Goal: Task Accomplishment & Management: Use online tool/utility

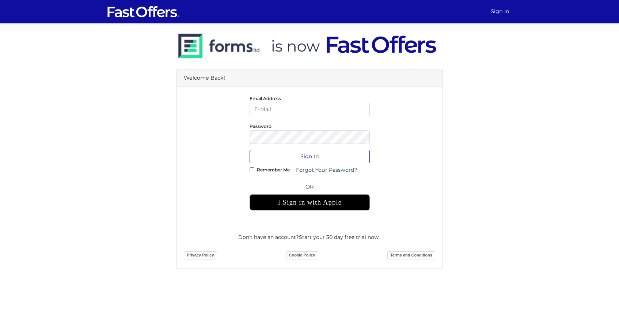
type input "[EMAIL_ADDRESS][DOMAIN_NAME]"
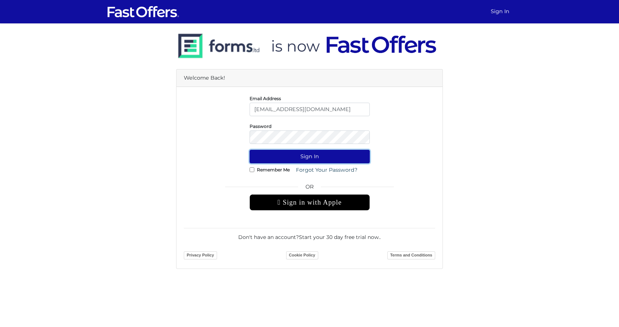
click at [306, 156] on button "Sign In" at bounding box center [310, 157] width 120 height 14
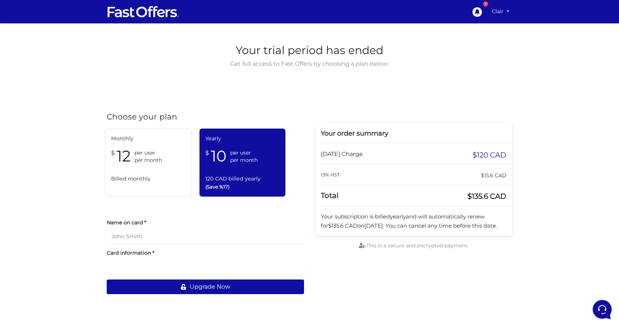
click at [502, 12] on link "Clair" at bounding box center [500, 11] width 23 height 14
click at [485, 27] on link "My Offers" at bounding box center [483, 28] width 58 height 11
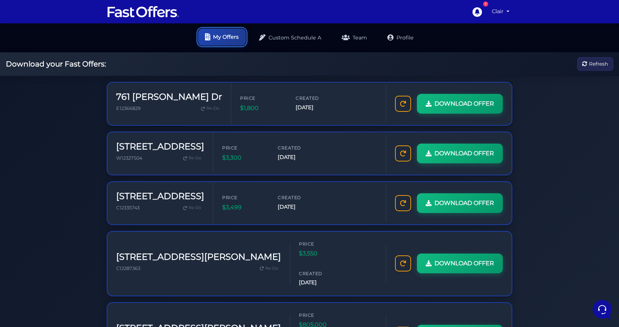
click at [228, 38] on link "My Offers" at bounding box center [222, 37] width 48 height 17
click at [401, 39] on link "Profile" at bounding box center [400, 37] width 41 height 17
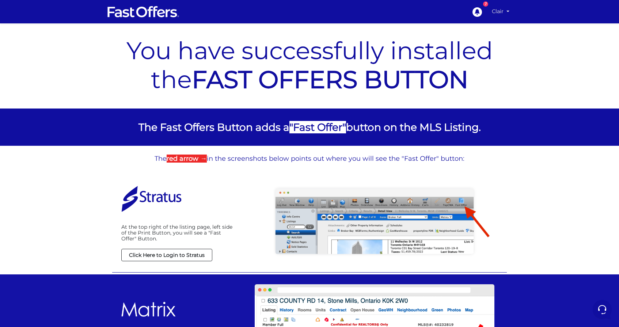
click at [497, 10] on link "Clair" at bounding box center [500, 11] width 23 height 14
click at [483, 30] on link "My Offers" at bounding box center [483, 28] width 58 height 11
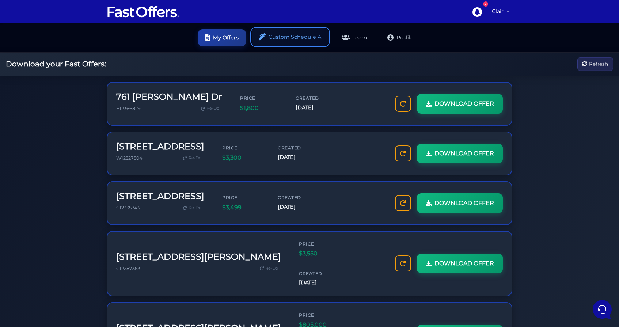
click at [285, 38] on link "Custom Schedule A" at bounding box center [290, 37] width 77 height 17
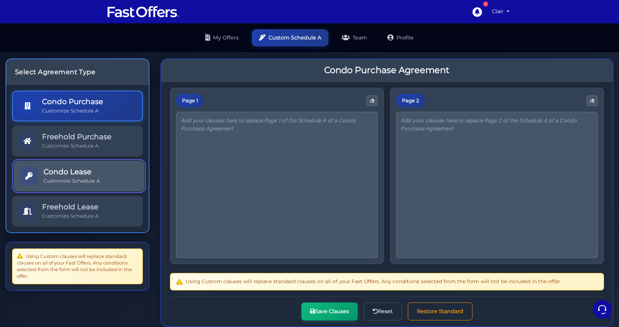
click at [94, 188] on link "Condo Lease Customize Schedule A" at bounding box center [79, 176] width 131 height 31
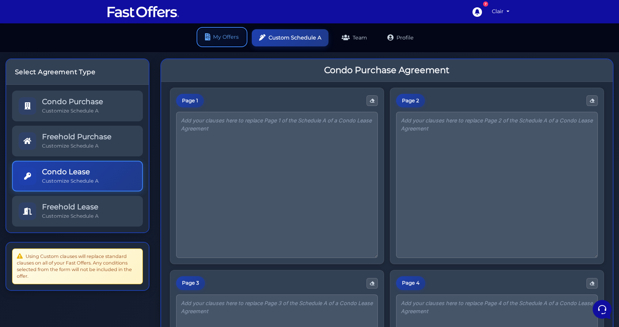
click at [224, 37] on link "My Offers" at bounding box center [222, 37] width 48 height 17
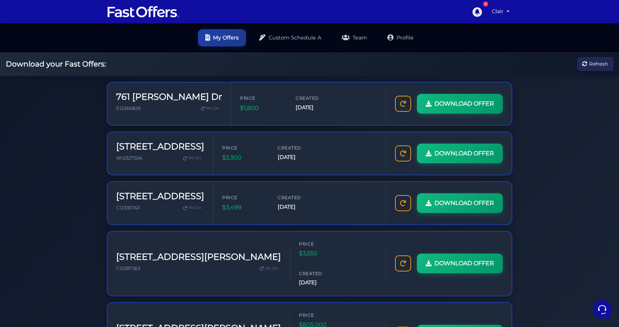
click at [476, 13] on icon at bounding box center [477, 11] width 11 height 11
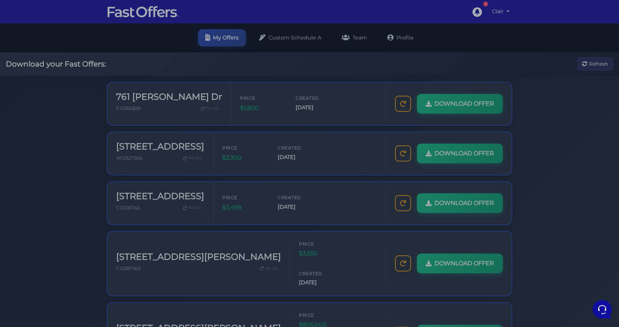
click at [427, 50] on div at bounding box center [309, 163] width 619 height 327
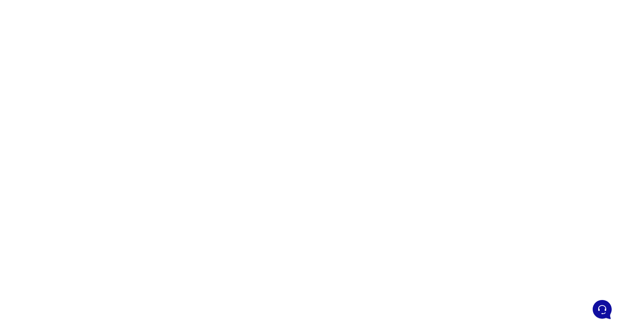
scroll to position [43, 0]
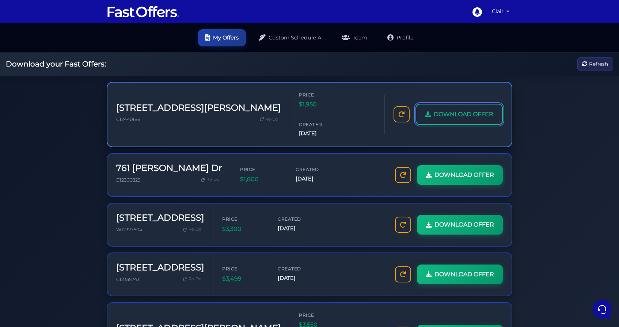
click at [444, 110] on span "DOWNLOAD OFFER" at bounding box center [464, 115] width 60 height 10
